Goal: Transaction & Acquisition: Purchase product/service

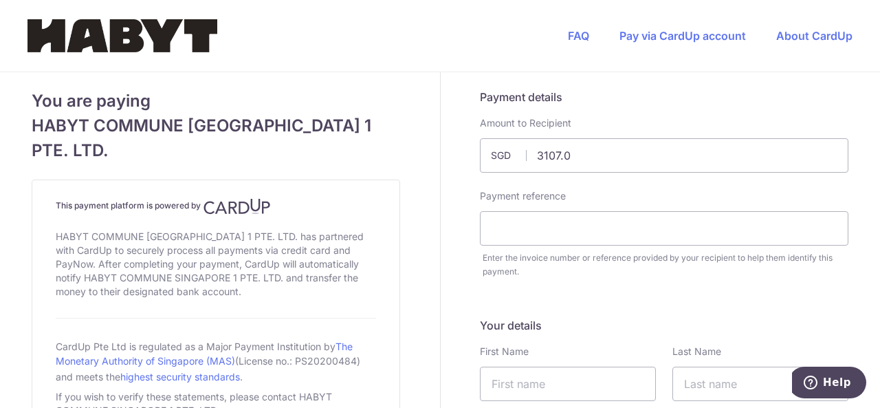
type input "3107.06"
click at [568, 222] on input "text" at bounding box center [664, 228] width 368 height 34
type input "1st month"
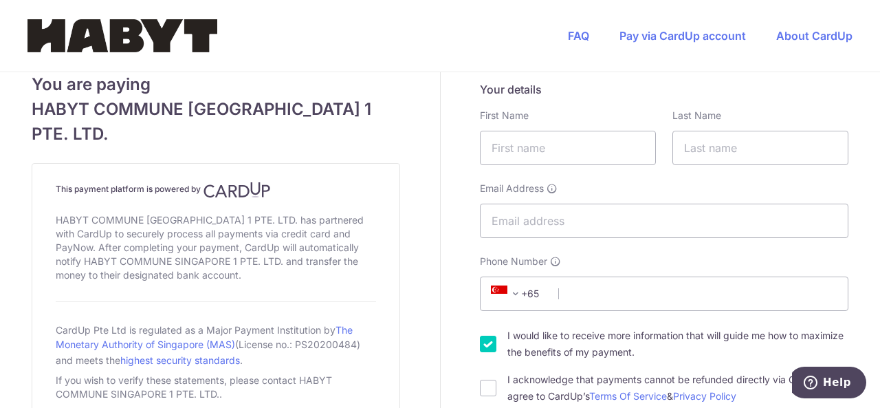
scroll to position [203, 0]
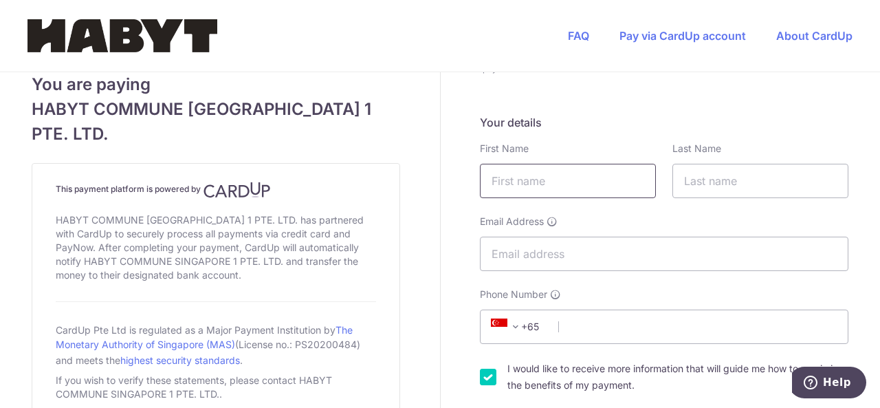
click at [546, 179] on input "text" at bounding box center [568, 181] width 176 height 34
type input "[PERSON_NAME]"
click at [720, 176] on input "text" at bounding box center [760, 181] width 176 height 34
type input "Juma'at"
click at [586, 262] on input "Email Address" at bounding box center [664, 253] width 368 height 34
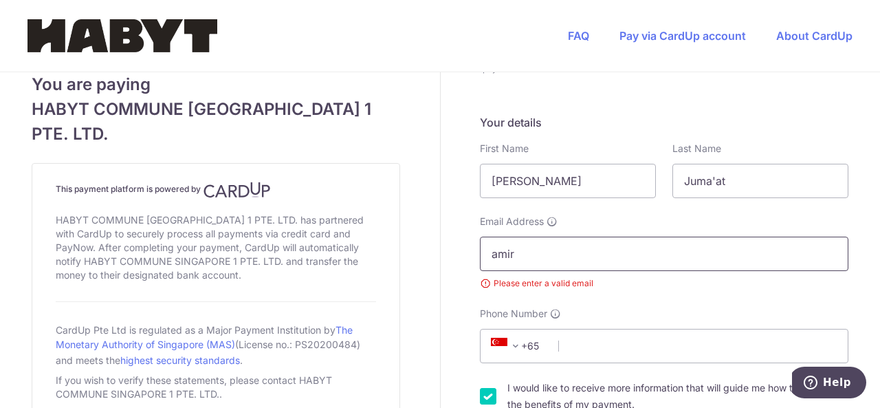
type input "[EMAIL_ADDRESS][DOMAIN_NAME]"
type input "88935947"
type input "542330"
type input "[STREET_ADDRESS]"
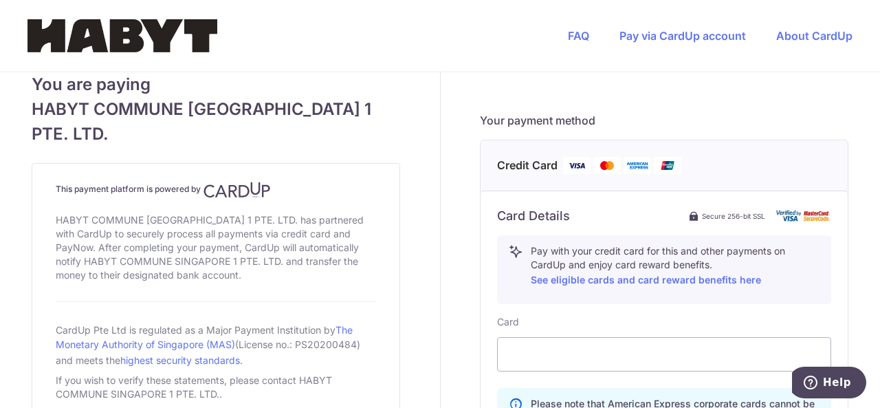
scroll to position [565, 0]
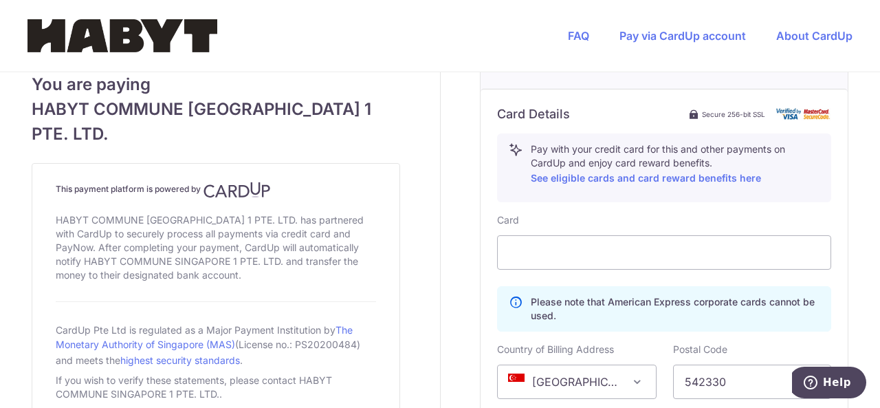
scroll to position [668, 0]
click at [838, 286] on div "Card Details Secure 256-bit SSL Pay with your credit card for this and other pa…" at bounding box center [663, 350] width 367 height 523
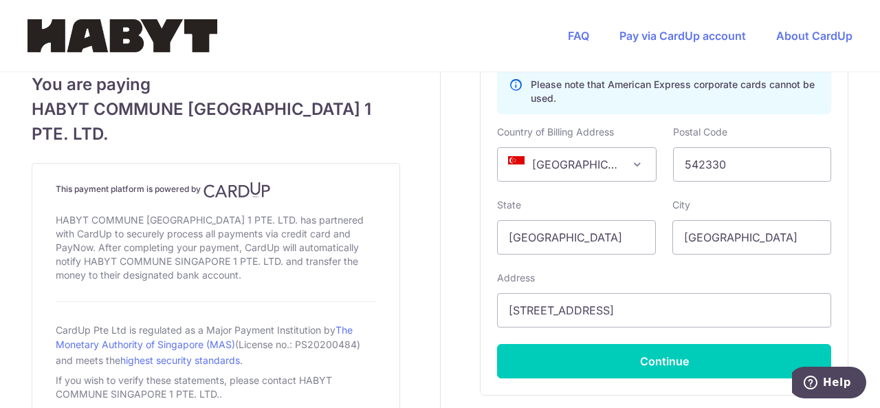
scroll to position [887, 0]
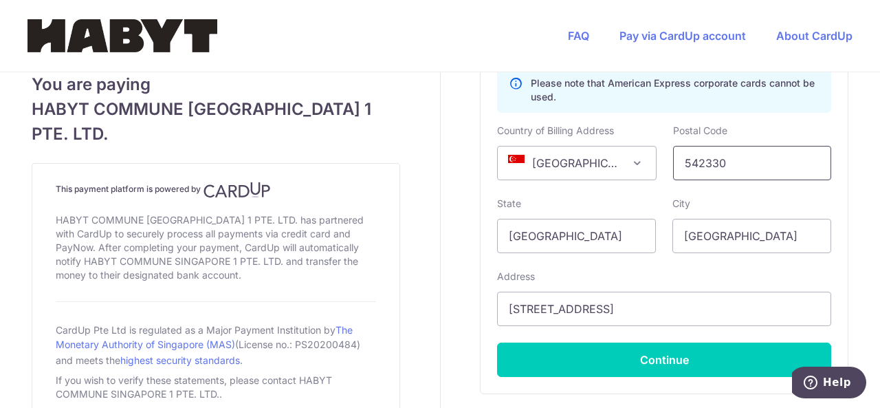
click at [739, 172] on input "542330" at bounding box center [752, 163] width 159 height 34
type input "554339"
click at [707, 301] on input "[STREET_ADDRESS]" at bounding box center [664, 308] width 334 height 34
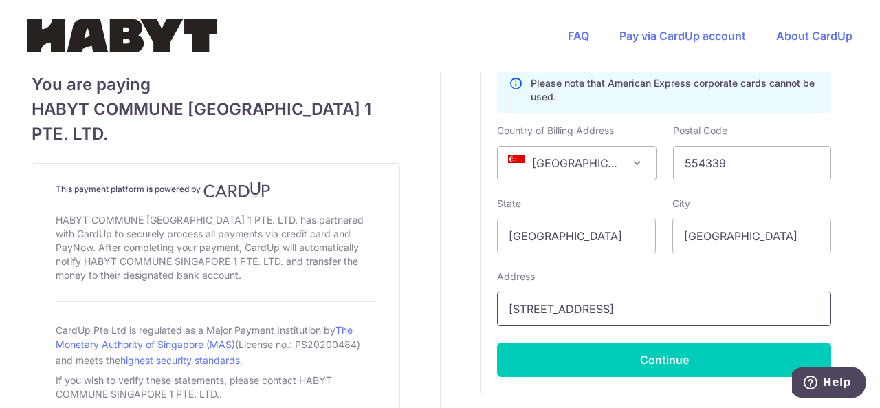
click at [705, 306] on input "[STREET_ADDRESS]" at bounding box center [664, 308] width 334 height 34
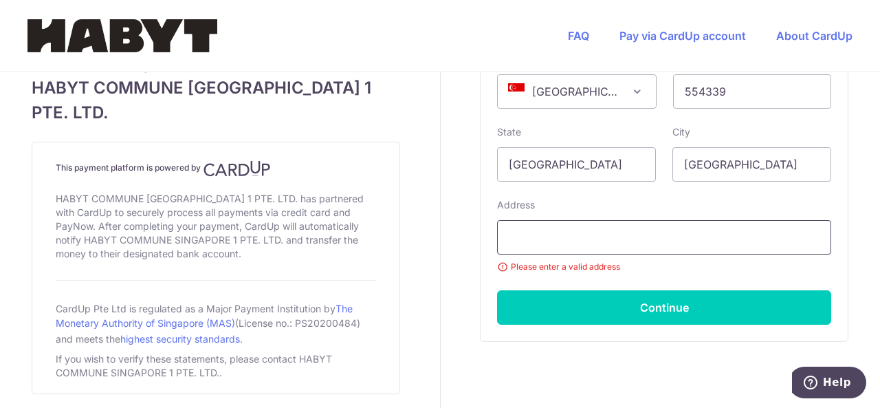
scroll to position [958, 0]
paste input "[STREET_ADDRESS]"
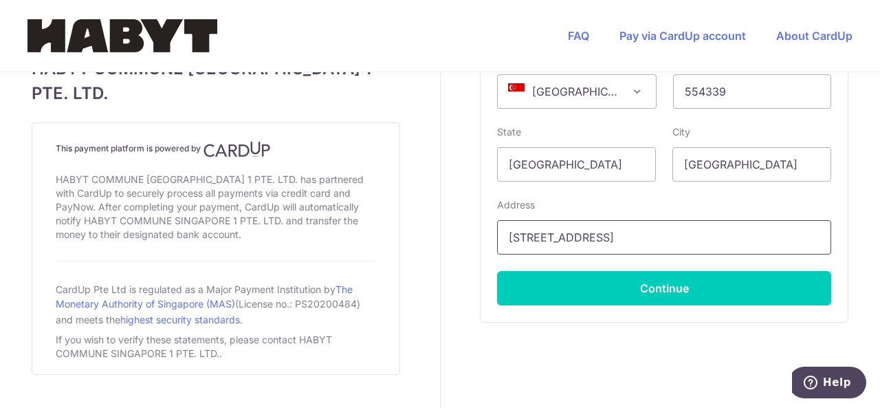
type input "[STREET_ADDRESS]"
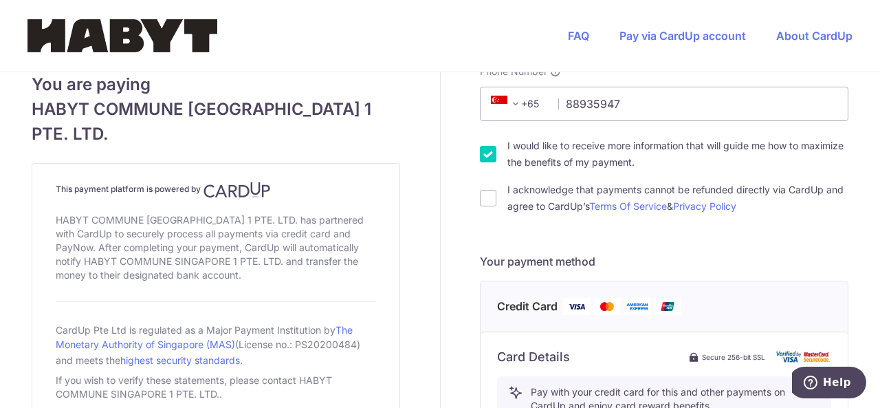
scroll to position [426, 0]
click at [485, 199] on input "I acknowledge that payments cannot be refunded directly via CardUp and agree to…" at bounding box center [488, 197] width 16 height 16
checkbox input "true"
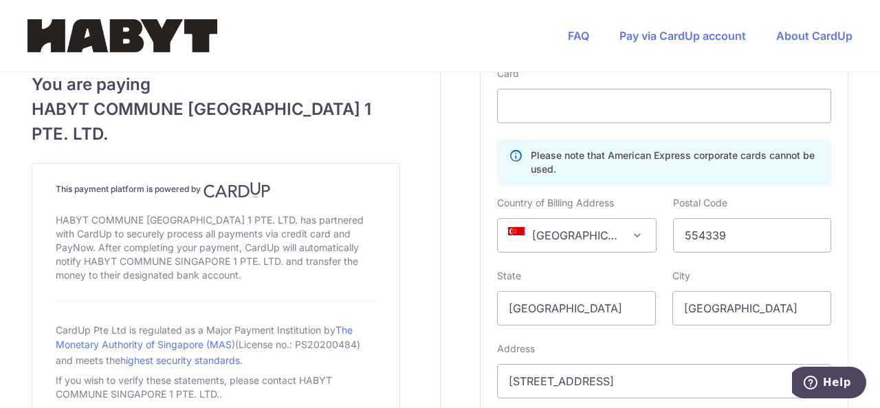
scroll to position [987, 0]
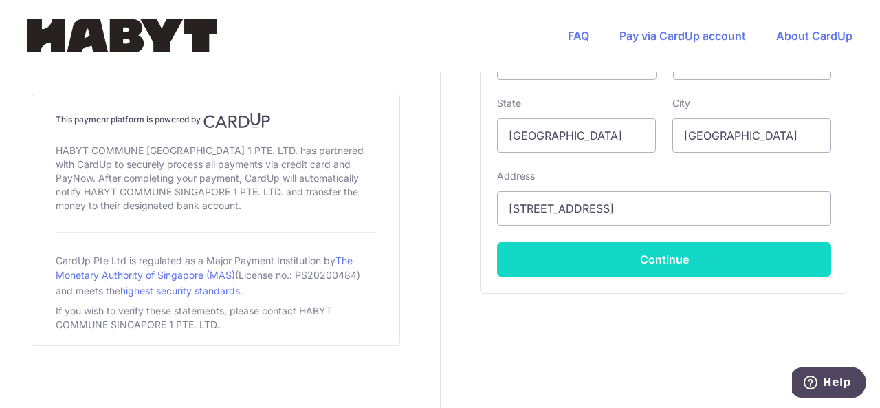
click at [645, 256] on button "Continue" at bounding box center [664, 259] width 334 height 34
type input "**** 1007"
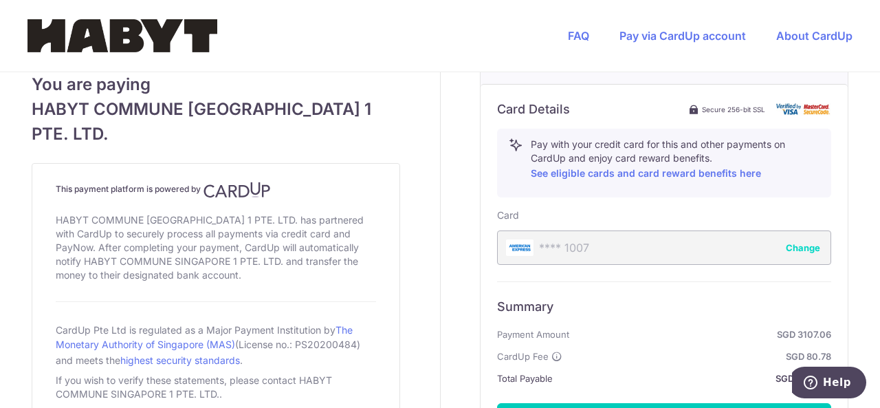
scroll to position [800, 0]
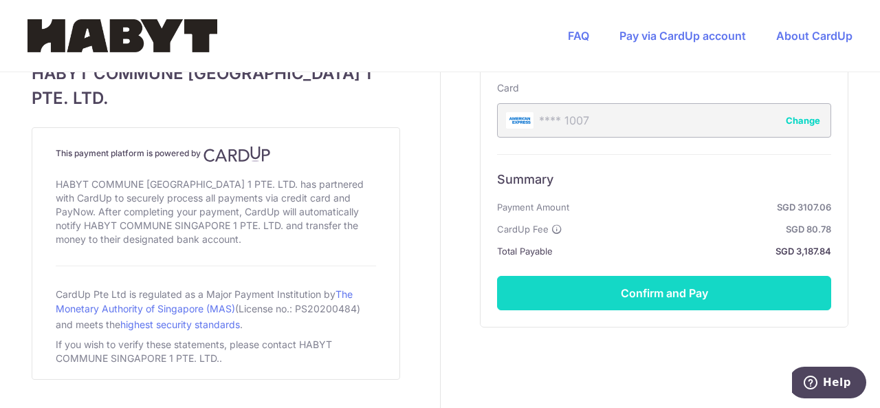
click at [668, 289] on button "Confirm and Pay" at bounding box center [664, 293] width 334 height 34
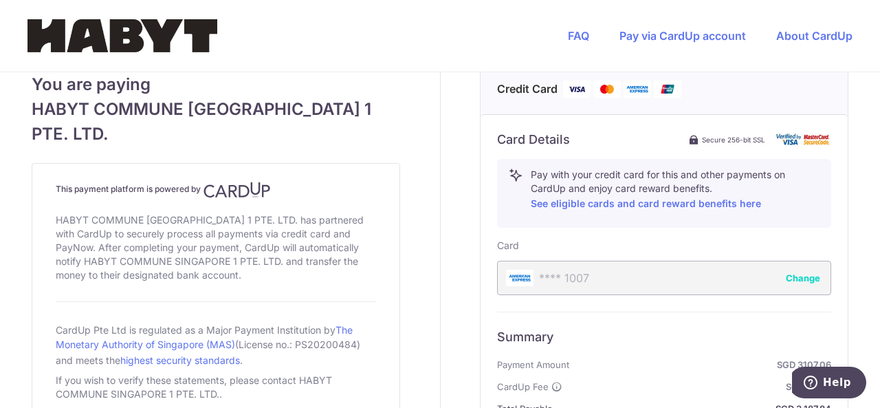
scroll to position [641, 0]
